Goal: Information Seeking & Learning: Learn about a topic

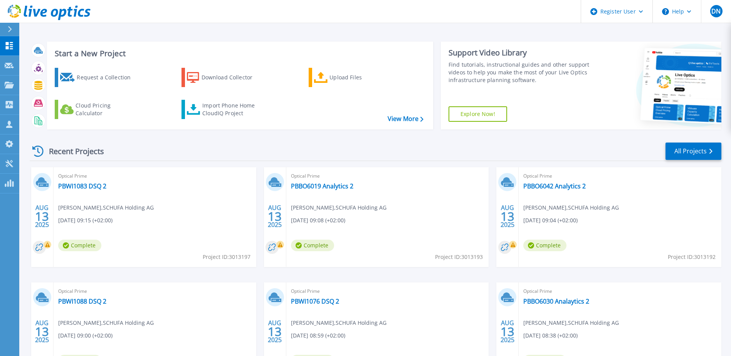
click at [255, 140] on div "Recent Projects All Projects AUG 13 2025 Optical Prime PBWI1083 DSQ 2 Immanuel …" at bounding box center [375, 270] width 691 height 268
click at [216, 146] on div "Recent Projects All Projects" at bounding box center [375, 151] width 691 height 19
click at [239, 146] on div "Recent Projects All Projects" at bounding box center [375, 151] width 691 height 19
click at [205, 23] on div "Start a New Project Request a Collection Download Collector Upload Files Cloud …" at bounding box center [374, 202] width 711 height 404
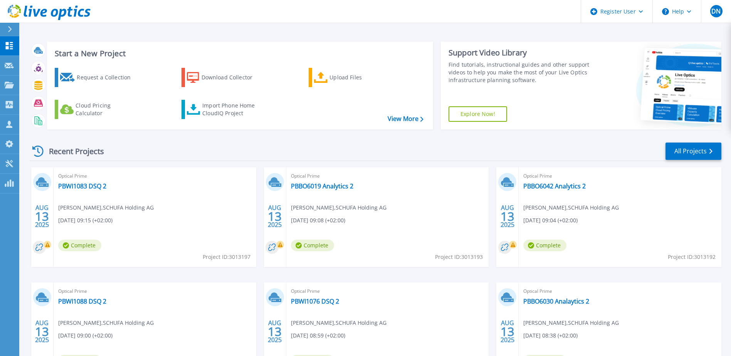
click at [239, 138] on div "Recent Projects All Projects AUG 13 2025 Optical Prime PBWI1083 DSQ 2 Immanuel …" at bounding box center [375, 270] width 691 height 268
click at [173, 155] on div "Recent Projects All Projects" at bounding box center [375, 151] width 691 height 19
click at [292, 20] on header "Register User Help DN Dell User Dominic Nitzsche Dominic.Nitzsche@Dell.com Dell…" at bounding box center [365, 11] width 731 height 23
click at [287, 22] on header "Register User Help DN Dell User Dominic Nitzsche Dominic.Nitzsche@Dell.com Dell…" at bounding box center [365, 11] width 731 height 23
click at [277, 34] on div "Start a New Project Request a Collection Download Collector Upload Files Cloud …" at bounding box center [374, 202] width 711 height 404
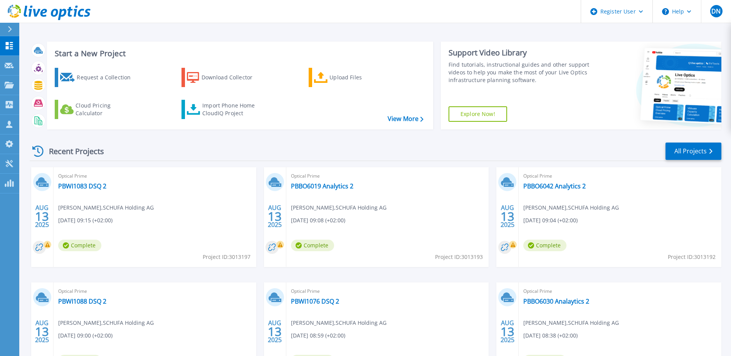
click at [277, 35] on div "Start a New Project Request a Collection Download Collector Upload Files Cloud …" at bounding box center [374, 202] width 711 height 404
click at [222, 139] on div "Recent Projects All Projects AUG 13 2025 Optical Prime PBWI1083 DSQ 2 Immanuel …" at bounding box center [375, 270] width 691 height 268
click at [400, 136] on div "Recent Projects All Projects AUG 13 2025 Optical Prime PBWI1083 DSQ 2 Immanuel …" at bounding box center [375, 270] width 691 height 268
click at [333, 156] on div "Recent Projects All Projects" at bounding box center [375, 151] width 691 height 19
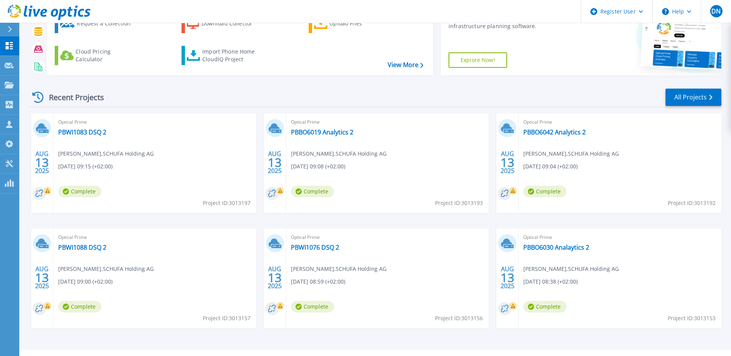
scroll to position [71, 0]
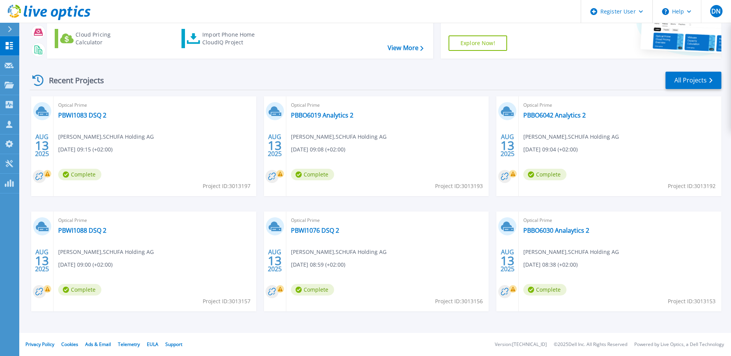
click at [319, 208] on div "AUG 13 2025 Optical Prime PBWI1083 DSQ 2 Immanuel Grimm , SCHUFA Holding AG 08/…" at bounding box center [371, 211] width 697 height 230
click at [548, 208] on div "AUG 13 2025 Optical Prime PBWI1083 DSQ 2 Immanuel Grimm , SCHUFA Holding AG 08/…" at bounding box center [371, 211] width 697 height 230
click at [458, 208] on div "AUG 13 2025 Optical Prime PBWI1083 DSQ 2 Immanuel Grimm , SCHUFA Holding AG 08/…" at bounding box center [371, 211] width 697 height 230
click at [402, 74] on div "Recent Projects All Projects" at bounding box center [375, 80] width 691 height 19
click at [365, 66] on div "Recent Projects All Projects AUG 13 2025 Optical Prime PBWI1083 DSQ 2 Immanuel …" at bounding box center [375, 199] width 691 height 268
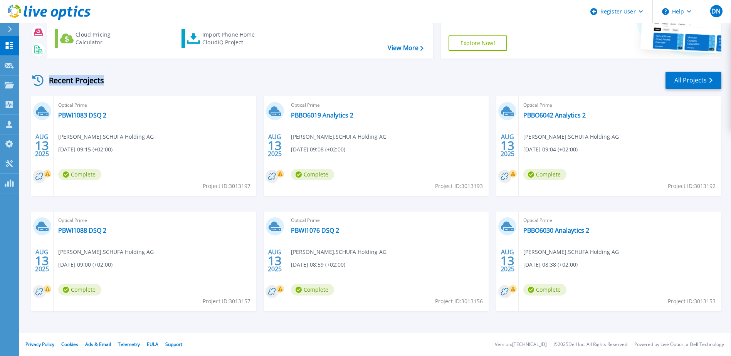
click at [355, 86] on div "Recent Projects All Projects" at bounding box center [375, 80] width 691 height 19
click at [490, 76] on div "Recent Projects All Projects" at bounding box center [375, 80] width 691 height 19
click at [260, 79] on div "Recent Projects All Projects" at bounding box center [375, 80] width 691 height 19
click at [259, 78] on div "Recent Projects All Projects" at bounding box center [375, 80] width 691 height 19
click at [391, 79] on div "Recent Projects All Projects" at bounding box center [375, 80] width 691 height 19
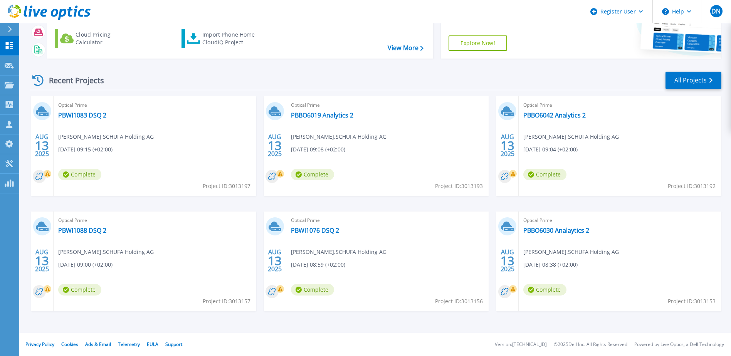
click at [305, 69] on div "Recent Projects All Projects AUG 13 2025 Optical Prime PBWI1083 DSQ 2 Immanuel …" at bounding box center [375, 199] width 691 height 268
drag, startPoint x: 381, startPoint y: 76, endPoint x: 446, endPoint y: 34, distance: 78.1
click at [381, 76] on div "Recent Projects All Projects" at bounding box center [375, 80] width 691 height 19
click at [531, 90] on div "Recent Projects All Projects" at bounding box center [375, 80] width 691 height 19
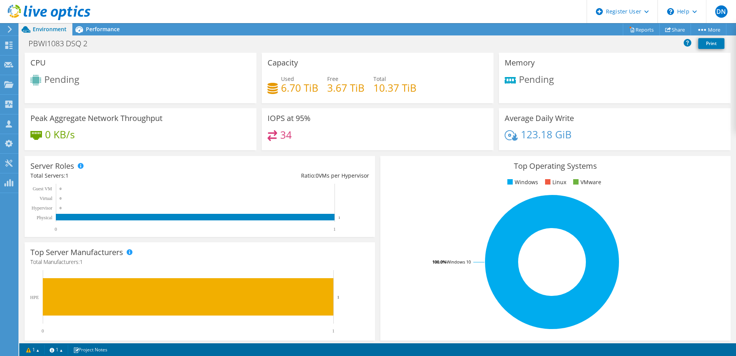
click at [137, 154] on div "Server Roles Physical Servers represent bare metal servers that were targets of…" at bounding box center [200, 196] width 356 height 86
click at [153, 151] on div "Peak Aggregate Network Throughput 0 KB/s" at bounding box center [140, 131] width 237 height 47
click at [8, 48] on use at bounding box center [8, 45] width 7 height 7
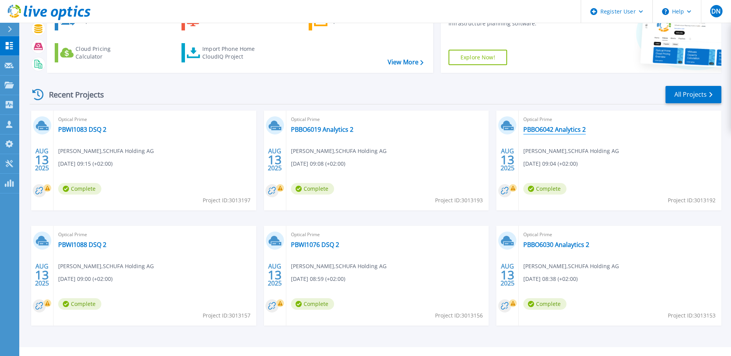
scroll to position [71, 0]
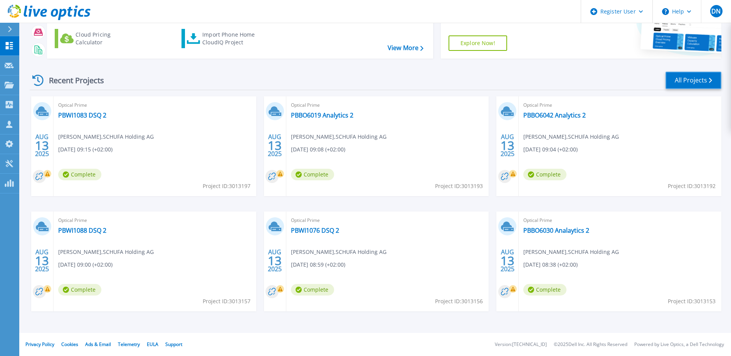
click at [697, 80] on link "All Projects" at bounding box center [693, 80] width 56 height 17
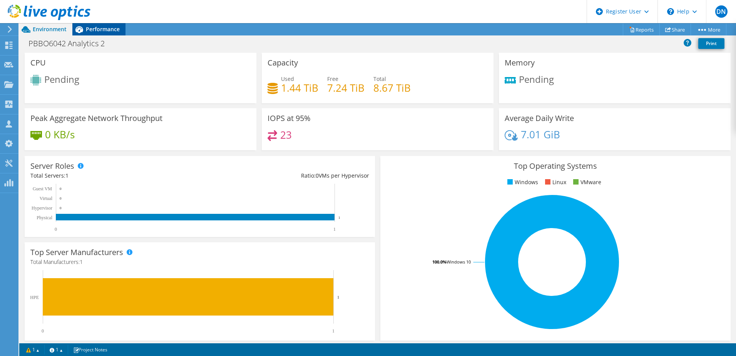
click at [104, 33] on div "Performance" at bounding box center [98, 29] width 53 height 12
click at [88, 27] on span "Performance" at bounding box center [103, 28] width 34 height 7
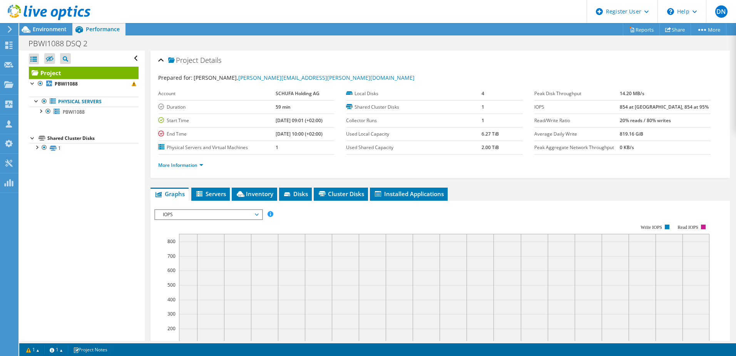
click at [191, 219] on div "IOPS IOPS Disk Throughput IO Size Latency Queue Depth CPU Percentage Memory Pag…" at bounding box center [208, 214] width 109 height 11
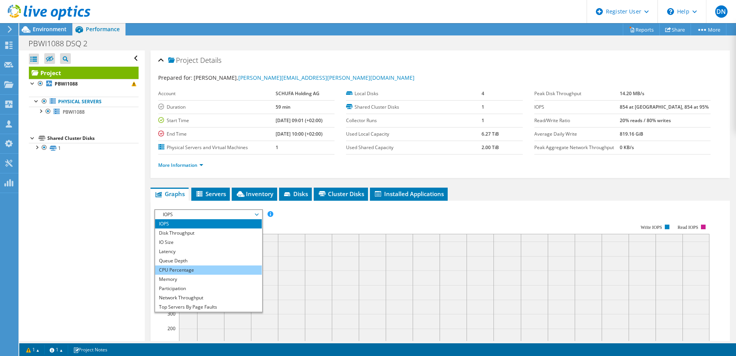
click at [171, 269] on li "CPU Percentage" at bounding box center [208, 269] width 107 height 9
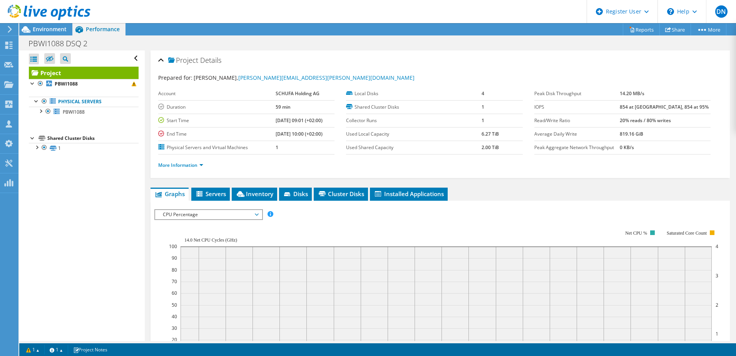
click at [314, 228] on rect at bounding box center [444, 297] width 550 height 154
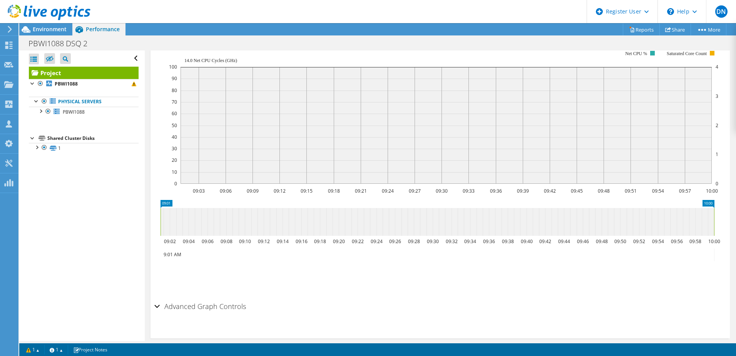
scroll to position [190, 0]
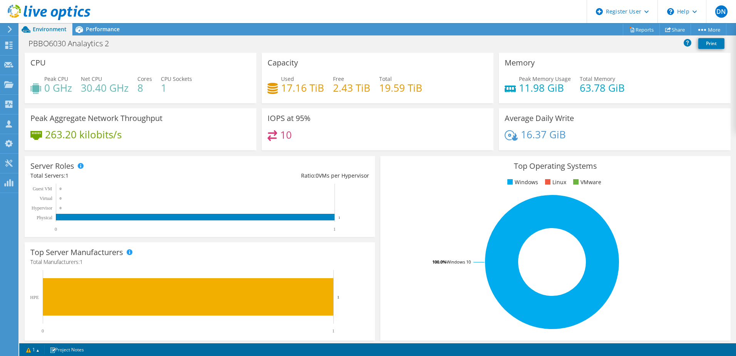
click at [141, 92] on h4 "8" at bounding box center [144, 88] width 15 height 8
drag, startPoint x: 142, startPoint y: 92, endPoint x: 124, endPoint y: 92, distance: 17.7
click at [124, 92] on div "Peak CPU 0 GHz Net CPU 30.40 GHz Cores 8 CPU Sockets 1" at bounding box center [140, 87] width 220 height 25
drag, startPoint x: 124, startPoint y: 92, endPoint x: 140, endPoint y: 101, distance: 18.5
click at [140, 101] on div "CPU Peak CPU 0 GHz Net CPU 30.40 GHz Cores 8 CPU Sockets 1" at bounding box center [141, 78] width 232 height 50
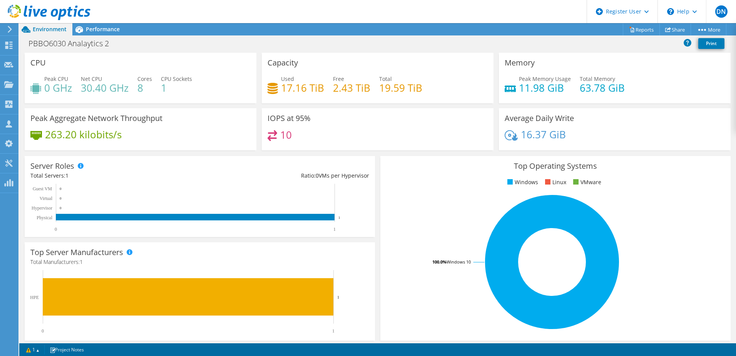
drag, startPoint x: 148, startPoint y: 92, endPoint x: 142, endPoint y: 88, distance: 7.2
click at [142, 88] on div "Peak CPU 0 GHz Net CPU 30.40 GHz Cores 8 CPU Sockets 1" at bounding box center [140, 87] width 220 height 25
click at [89, 101] on div "CPU Peak CPU 0 GHz Net CPU 30.40 GHz Cores 8 CPU Sockets 1" at bounding box center [141, 78] width 232 height 50
click at [153, 101] on div "CPU Peak CPU 0 GHz Net CPU 30.40 GHz Cores 8 CPU Sockets 1" at bounding box center [141, 78] width 232 height 50
click at [341, 130] on div "IOPS at 95% 10" at bounding box center [378, 129] width 232 height 42
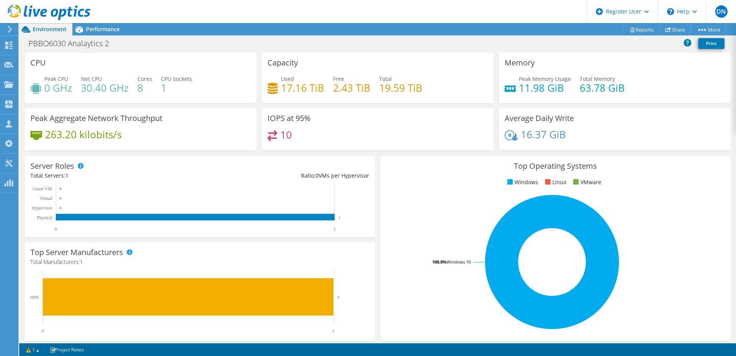
click at [126, 89] on h4 "30.40 GHz" at bounding box center [105, 88] width 48 height 8
click at [96, 25] on div "Performance" at bounding box center [98, 29] width 53 height 12
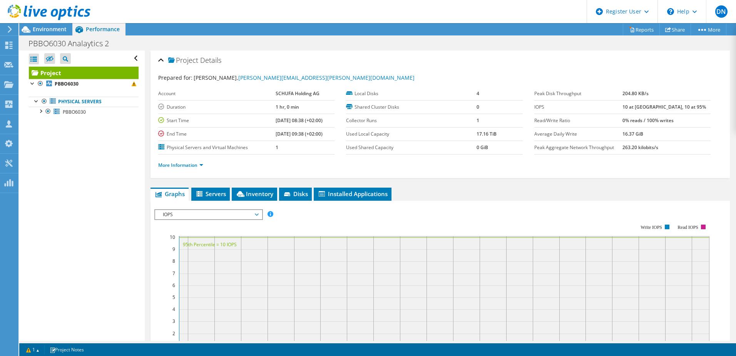
click at [242, 213] on span "IOPS" at bounding box center [208, 214] width 99 height 9
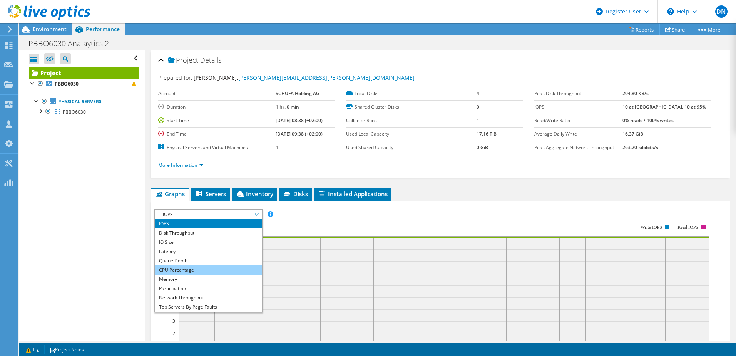
click at [185, 268] on li "CPU Percentage" at bounding box center [208, 269] width 107 height 9
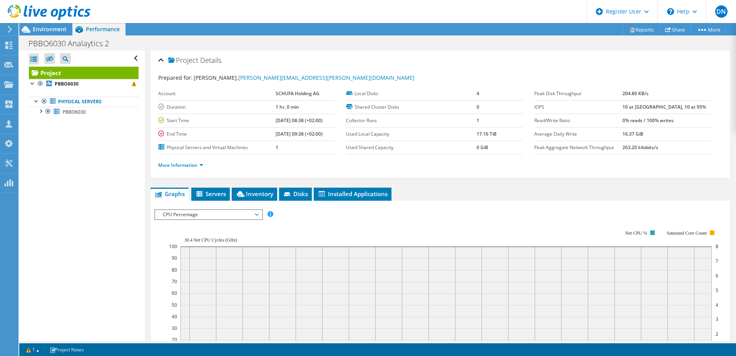
click at [304, 225] on rect at bounding box center [444, 297] width 550 height 154
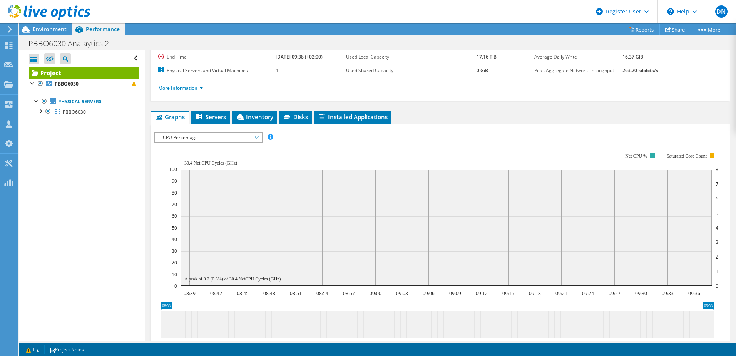
click at [318, 145] on rect at bounding box center [444, 219] width 550 height 154
click at [392, 136] on div "IOPS Disk Throughput IO Size Latency Queue Depth CPU Percentage Memory Page Fau…" at bounding box center [440, 137] width 572 height 10
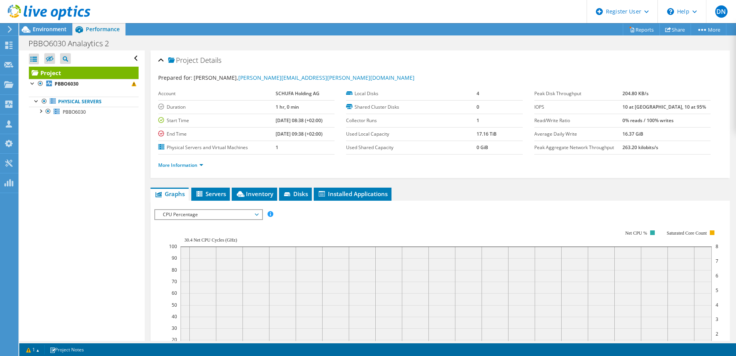
click at [195, 161] on li "More Information" at bounding box center [183, 165] width 50 height 8
click at [203, 165] on link "More Information" at bounding box center [180, 165] width 45 height 7
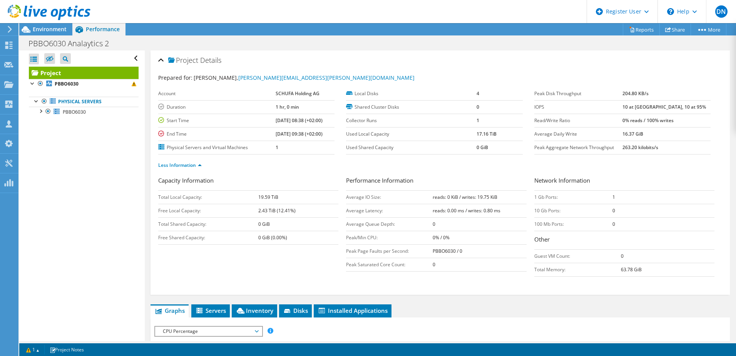
drag, startPoint x: 255, startPoint y: 197, endPoint x: 316, endPoint y: 207, distance: 61.3
click at [316, 207] on tbody "Total Local Capacity: 19.59 TiB Free Local Capacity: 2.43 TiB (12.41%) Total Sh…" at bounding box center [248, 217] width 180 height 54
click at [254, 168] on ul "Less Information" at bounding box center [440, 164] width 564 height 10
click at [439, 72] on div "Prepared for: Immanuel Grimm, Immanuel.Grimm@schufa.de Account SCHUFA Holding A…" at bounding box center [440, 181] width 564 height 224
click at [44, 30] on span "Environment" at bounding box center [50, 28] width 34 height 7
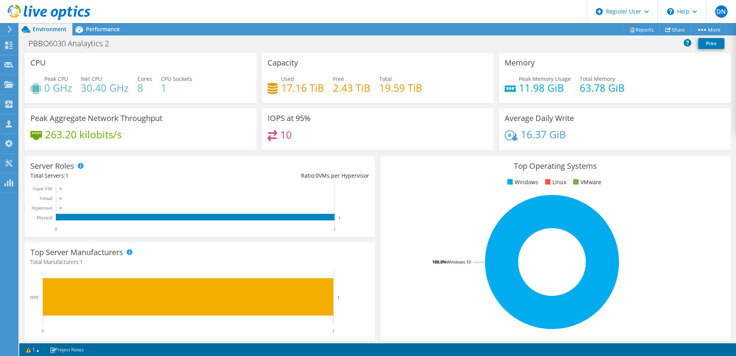
click at [176, 85] on h4 "1" at bounding box center [176, 88] width 31 height 8
drag, startPoint x: 183, startPoint y: 95, endPoint x: 106, endPoint y: 108, distance: 77.8
click at [106, 108] on div "CPU Peak CPU 0 GHz Net CPU 30.40 GHz Cores 8 CPU Sockets 1" at bounding box center [140, 80] width 237 height 55
drag, startPoint x: 106, startPoint y: 108, endPoint x: 197, endPoint y: 91, distance: 92.9
click at [197, 91] on div "Peak CPU 0 GHz Net CPU 30.40 GHz Cores 8 CPU Sockets 1" at bounding box center [140, 87] width 220 height 25
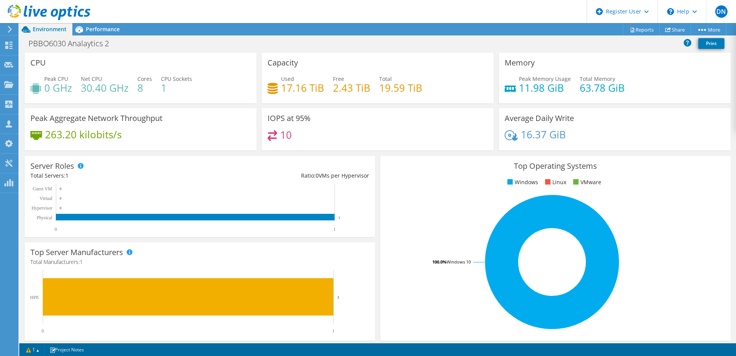
click at [198, 88] on div "Peak CPU 0 GHz Net CPU 30.40 GHz Cores 8 CPU Sockets 1" at bounding box center [140, 87] width 220 height 25
click at [181, 83] on div "CPU Sockets 1" at bounding box center [176, 83] width 31 height 17
click at [88, 32] on span "Performance" at bounding box center [103, 28] width 34 height 7
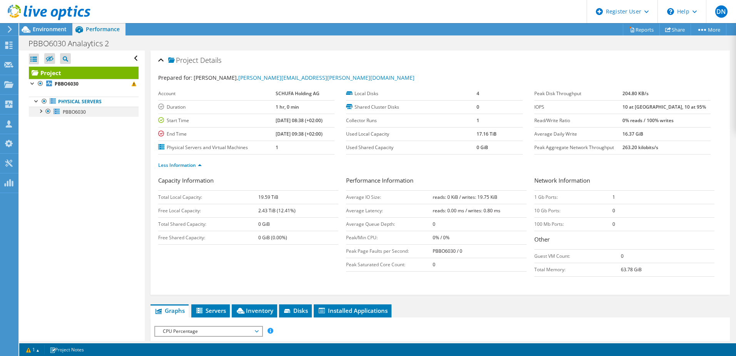
click at [41, 113] on div at bounding box center [41, 111] width 8 height 8
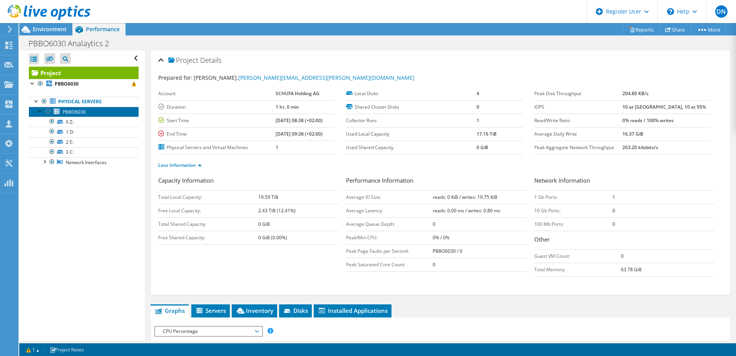
click at [91, 113] on link "PBBO6030" at bounding box center [84, 112] width 110 height 10
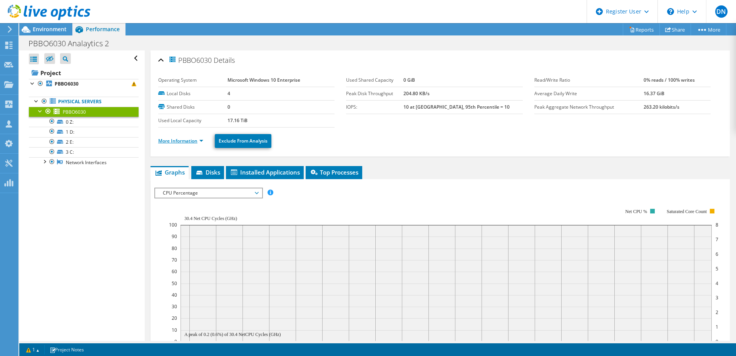
click at [189, 139] on link "More Information" at bounding box center [180, 140] width 45 height 7
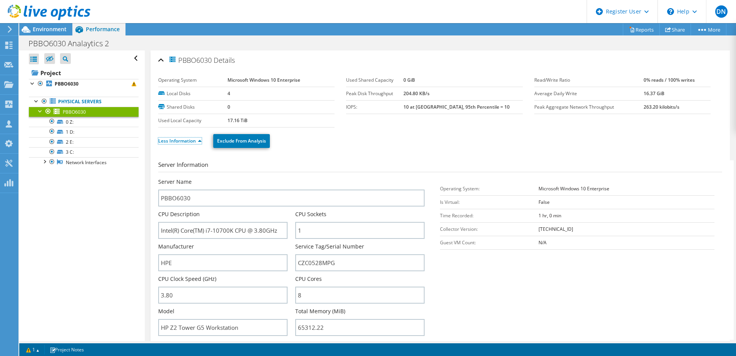
scroll to position [77, 0]
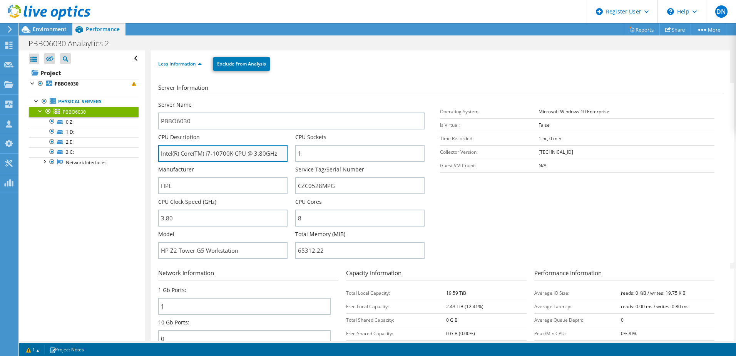
click at [238, 158] on input "Intel(R) Core(TM) i7-10700K CPU @ 3.80GHz" at bounding box center [222, 153] width 129 height 17
drag, startPoint x: 232, startPoint y: 155, endPoint x: 274, endPoint y: 152, distance: 42.1
click at [274, 152] on input "Intel(R) Core(TM) i7-10700K CPU @ 3.80GHz" at bounding box center [222, 153] width 129 height 17
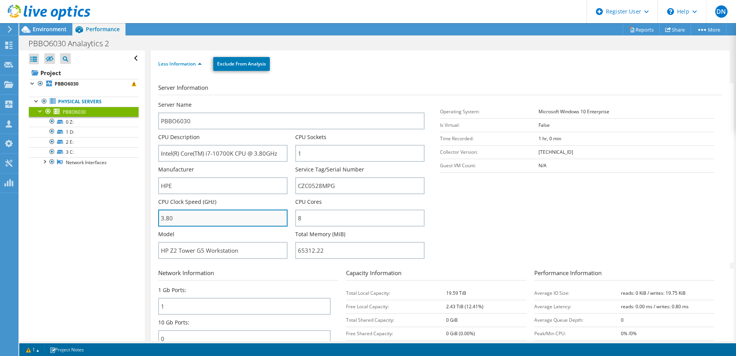
click at [229, 214] on input "3.80" at bounding box center [222, 218] width 129 height 17
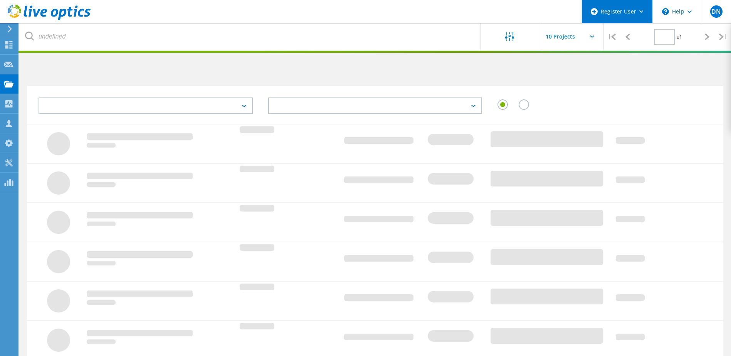
type input "2"
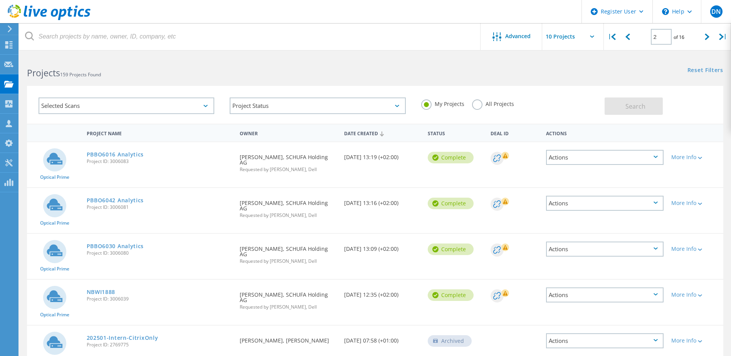
click at [290, 71] on h2 "Projects 159 Projects Found" at bounding box center [197, 73] width 340 height 13
click at [113, 153] on link "PBBO6016 Analytics" at bounding box center [115, 154] width 57 height 5
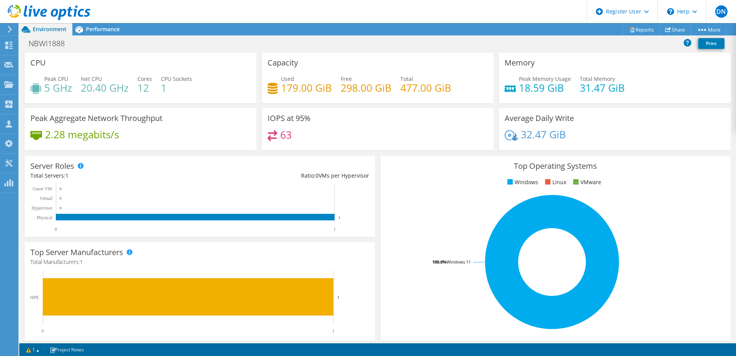
click at [225, 63] on div "CPU Peak CPU 5 GHz Net CPU 20.40 GHz Cores 12 CPU Sockets 1" at bounding box center [141, 78] width 232 height 50
click at [174, 49] on div "NBWI1888 Print" at bounding box center [377, 43] width 717 height 14
click at [177, 48] on div "NBWI1888 Print" at bounding box center [377, 43] width 717 height 14
click at [175, 45] on div "NBWI1888 Print" at bounding box center [377, 43] width 717 height 14
click at [106, 72] on div "CPU Peak CPU 5 GHz Net CPU 20.40 GHz Cores 12 CPU Sockets 1" at bounding box center [141, 78] width 232 height 50
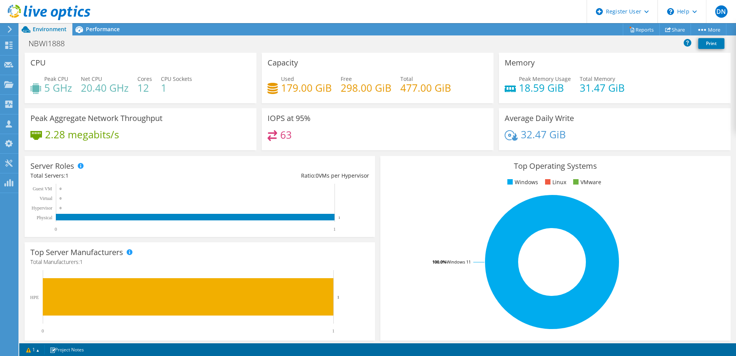
click at [94, 57] on div "CPU Peak CPU 5 GHz Net CPU 20.40 GHz Cores 12 CPU Sockets 1" at bounding box center [141, 78] width 232 height 50
click at [103, 30] on span "Performance" at bounding box center [103, 28] width 34 height 7
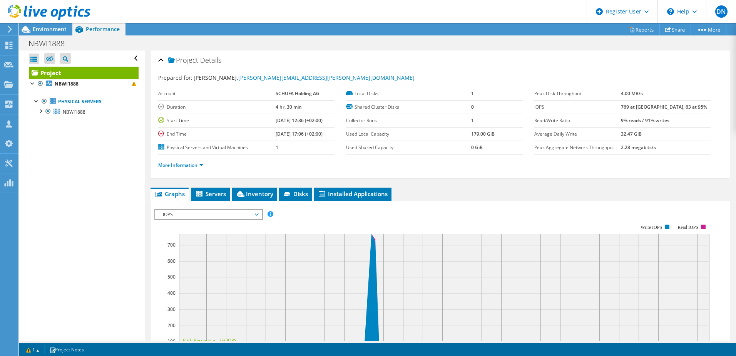
click at [161, 59] on div "Project Details" at bounding box center [440, 60] width 564 height 17
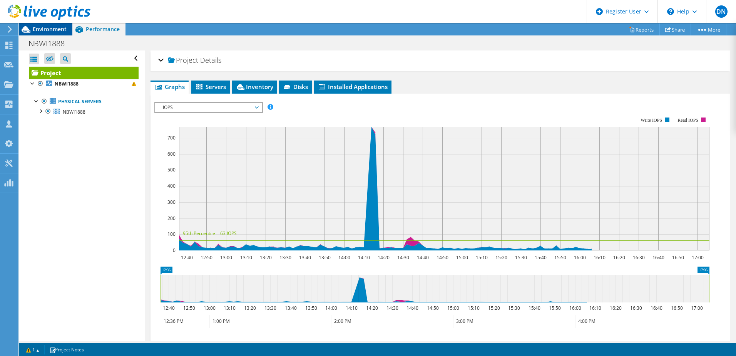
click at [53, 26] on span "Environment" at bounding box center [50, 28] width 34 height 7
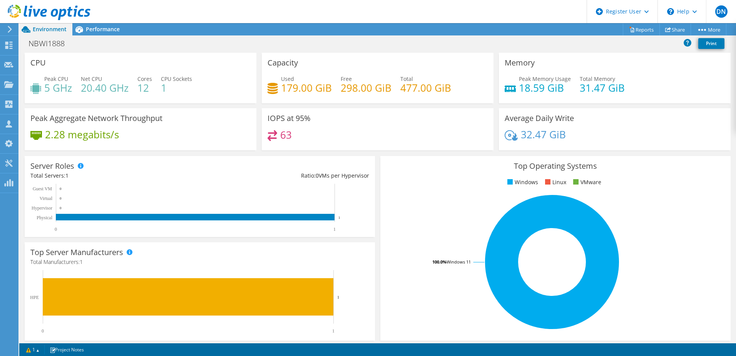
click at [125, 72] on div "CPU Peak CPU 5 GHz Net CPU 20.40 GHz Cores 12 CPU Sockets 1" at bounding box center [141, 78] width 232 height 50
drag, startPoint x: 132, startPoint y: 88, endPoint x: 146, endPoint y: 88, distance: 13.5
click at [146, 88] on div "Peak CPU 5 GHz Net CPU 20.40 GHz Cores 12 CPU Sockets 1" at bounding box center [140, 87] width 220 height 25
click at [190, 50] on div "NBWI1888 Print" at bounding box center [377, 44] width 717 height 17
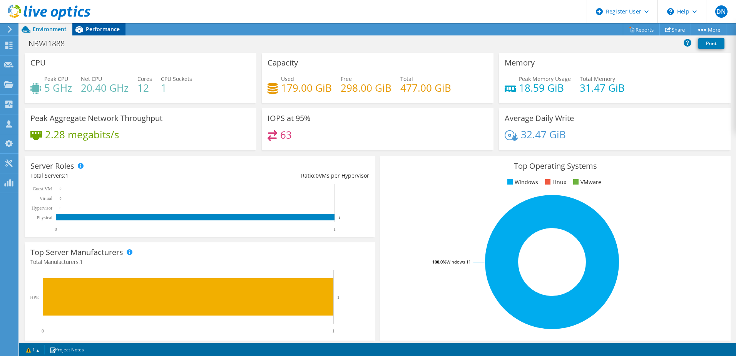
click at [101, 29] on span "Performance" at bounding box center [103, 28] width 34 height 7
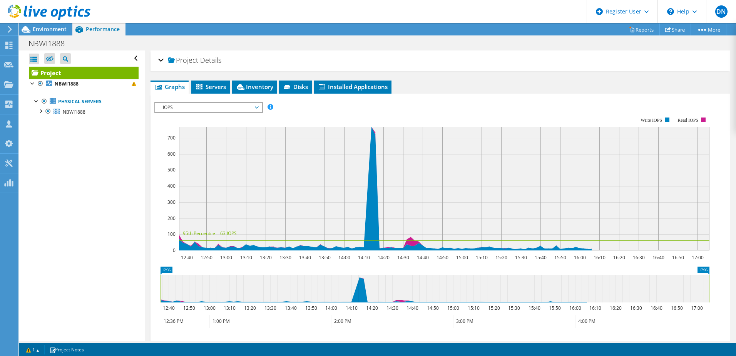
click at [408, 123] on rect at bounding box center [431, 184] width 555 height 154
